Goal: Task Accomplishment & Management: Use online tool/utility

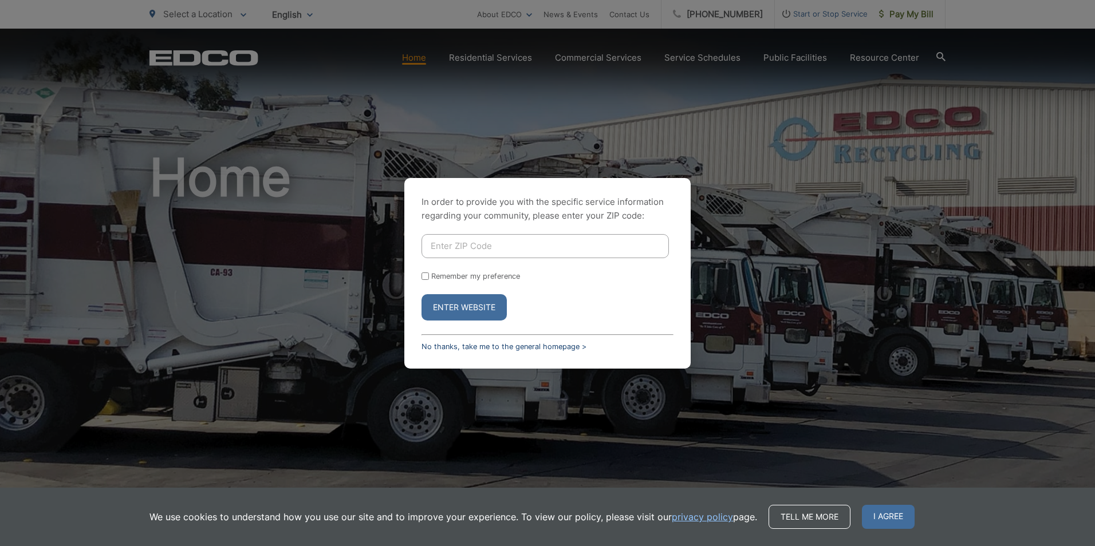
click at [475, 348] on link "No thanks, take me to the general homepage >" at bounding box center [503, 346] width 165 height 9
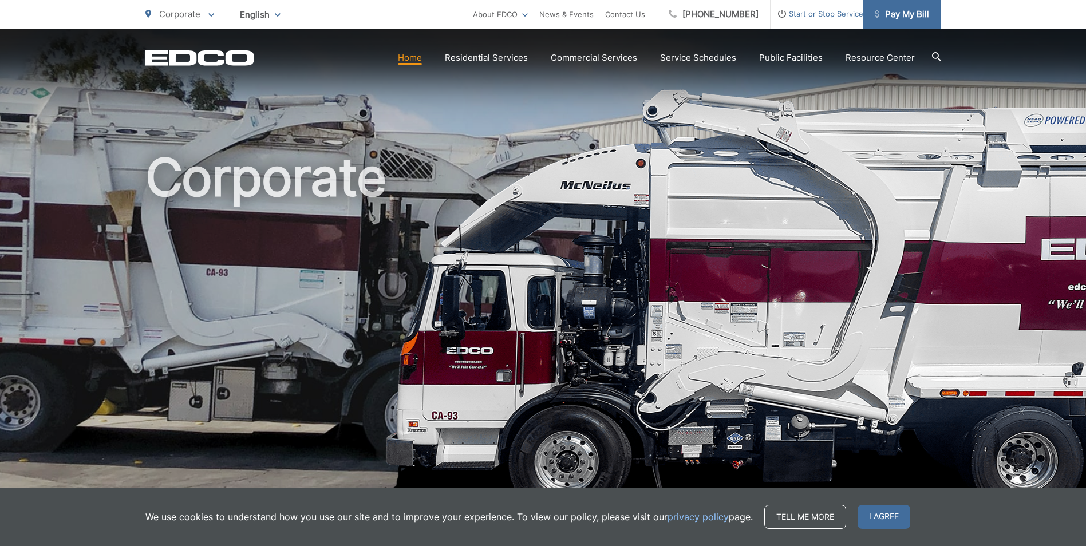
click at [901, 11] on span "Pay My Bill" at bounding box center [902, 14] width 54 height 14
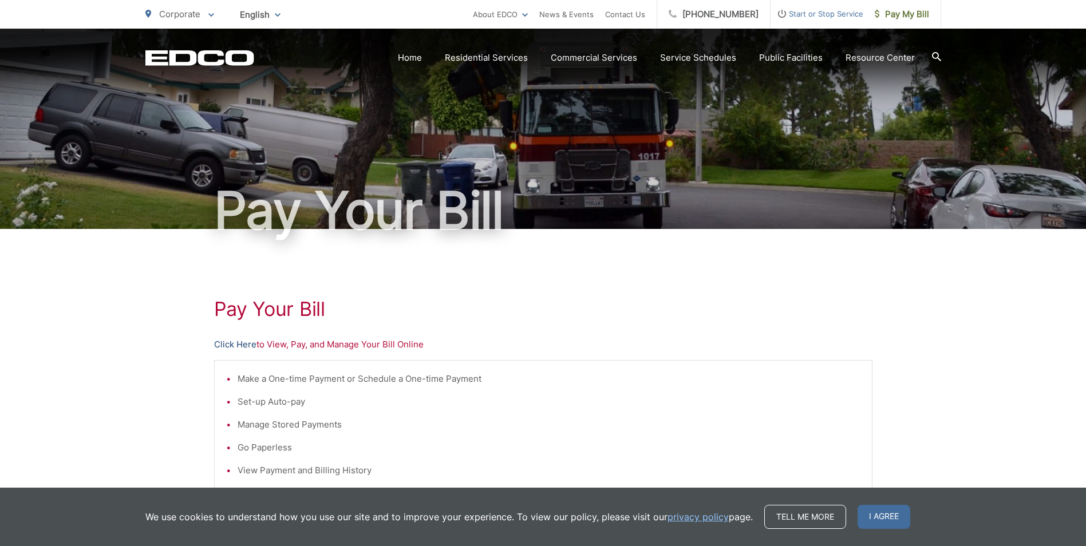
click at [234, 342] on link "Click Here" at bounding box center [235, 345] width 42 height 14
